Goal: Find specific page/section

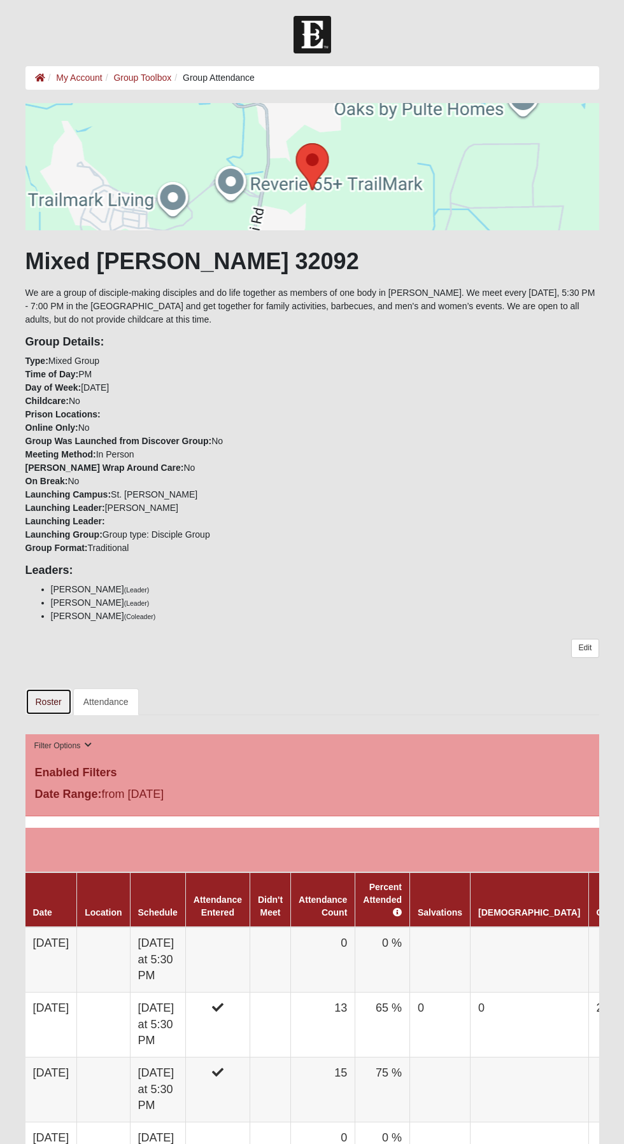
click at [50, 703] on link "Roster" at bounding box center [48, 701] width 46 height 27
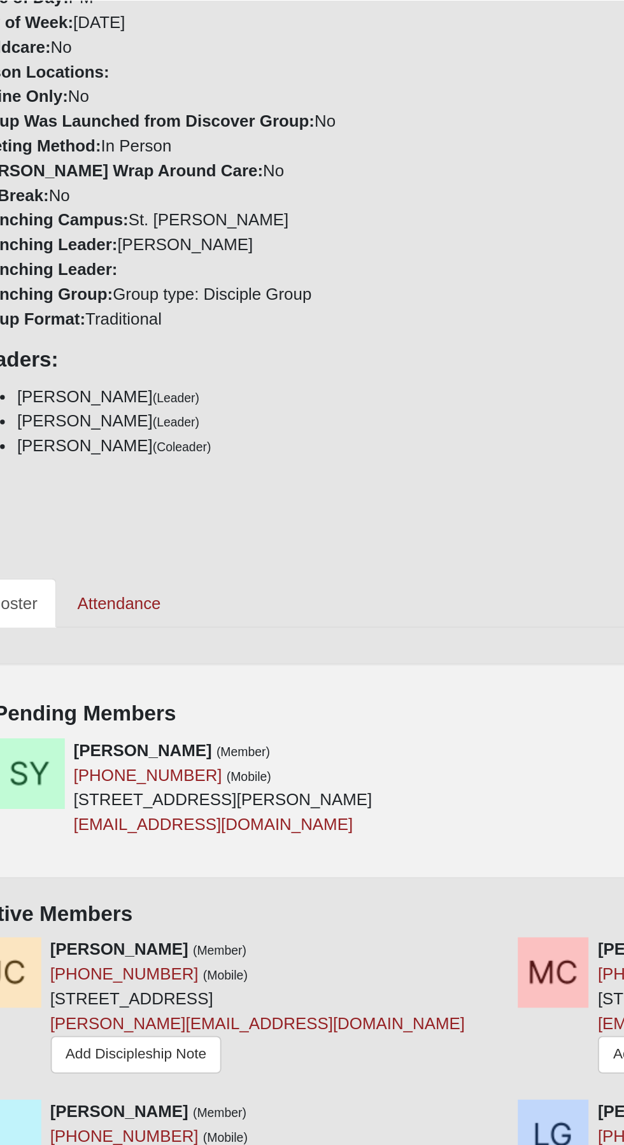
scroll to position [276, 0]
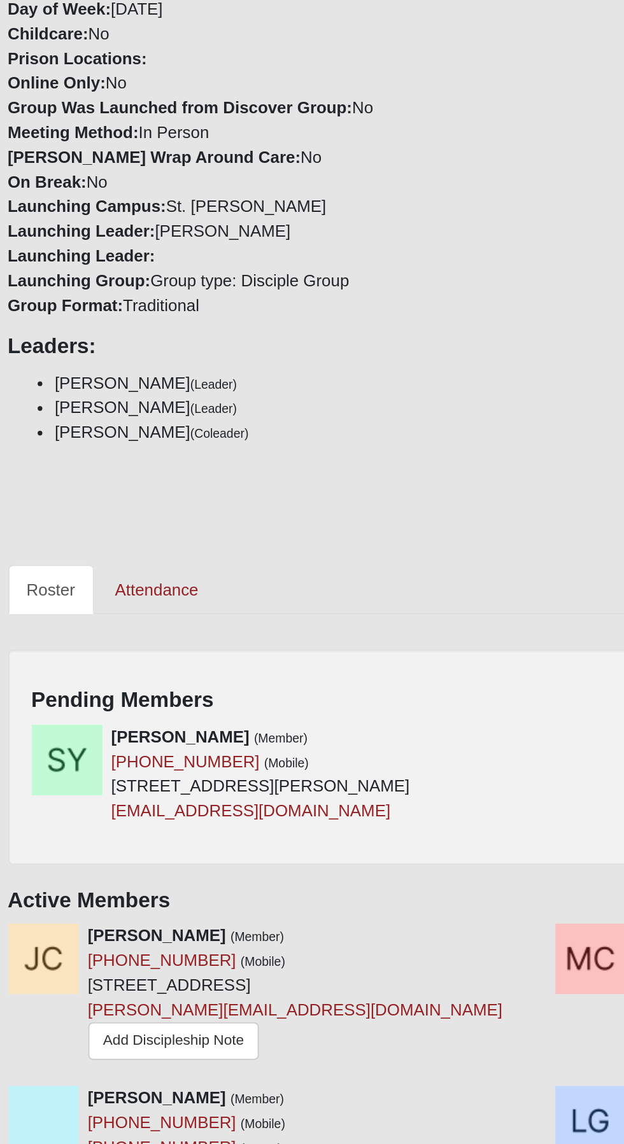
click at [310, 670] on div "Your communication preference: Email SMS Mixed Longacre 32092 We are a group of…" at bounding box center [311, 1017] width 573 height 1829
